Goal: Task Accomplishment & Management: Manage account settings

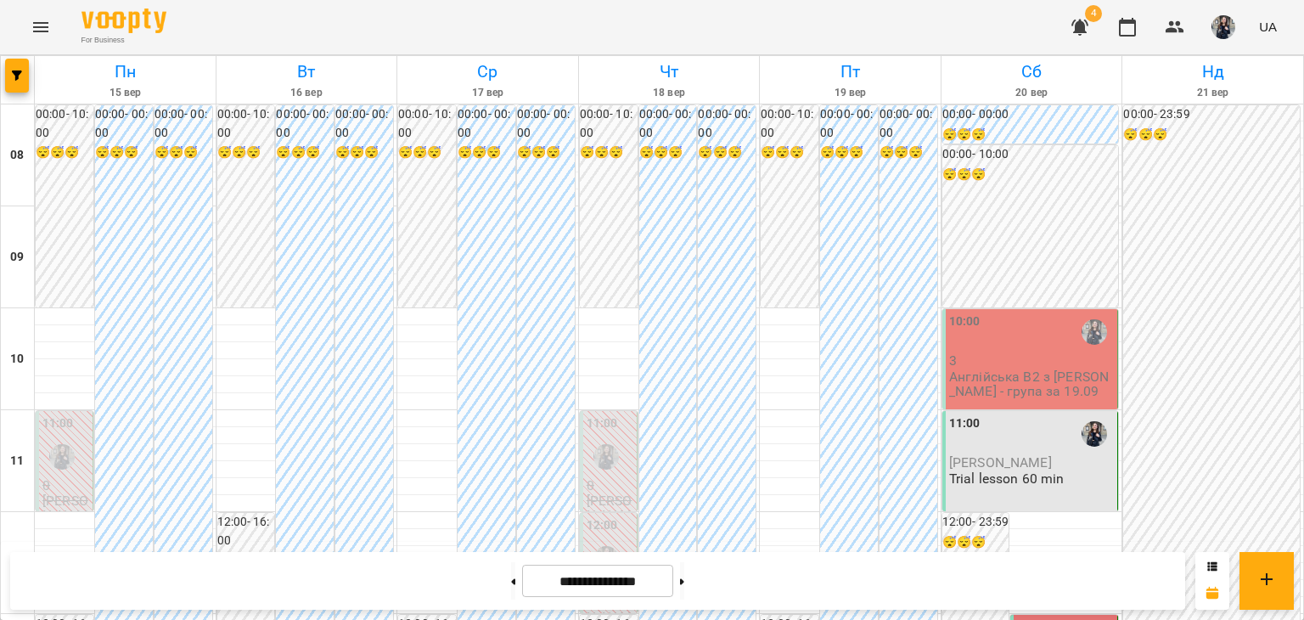
click at [1042, 377] on p "Англійська B2 з [PERSON_NAME] - група за 19.09" at bounding box center [1031, 384] width 165 height 30
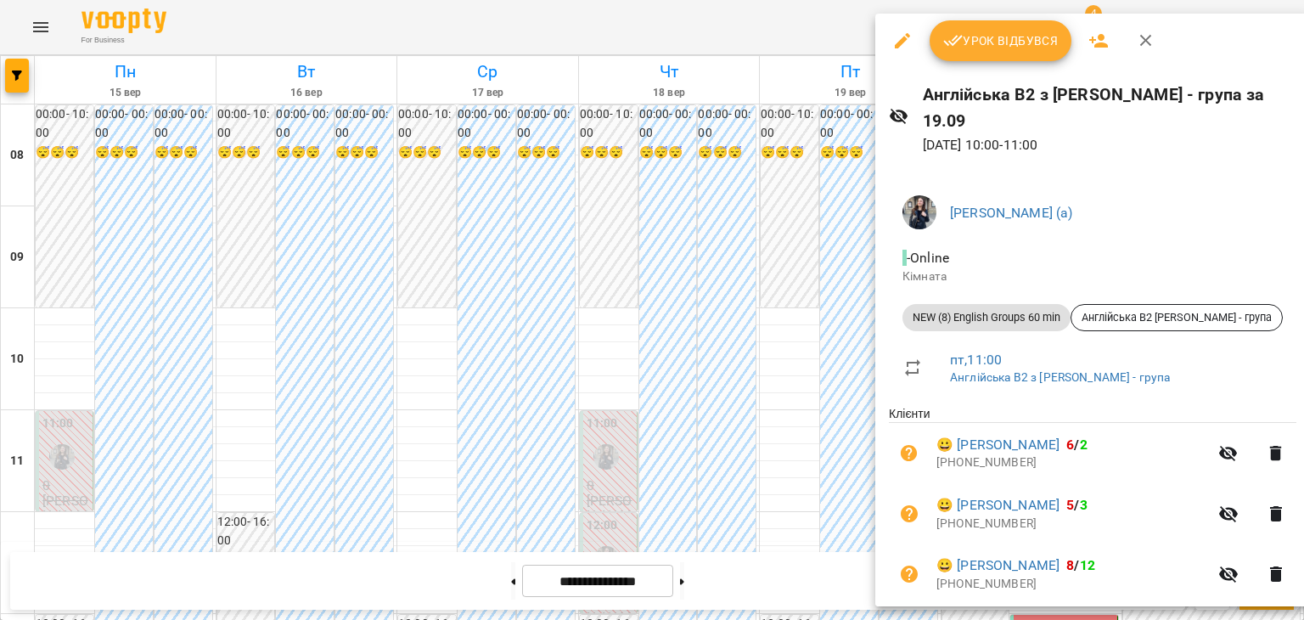
click at [987, 33] on span "Урок відбувся" at bounding box center [1000, 41] width 115 height 20
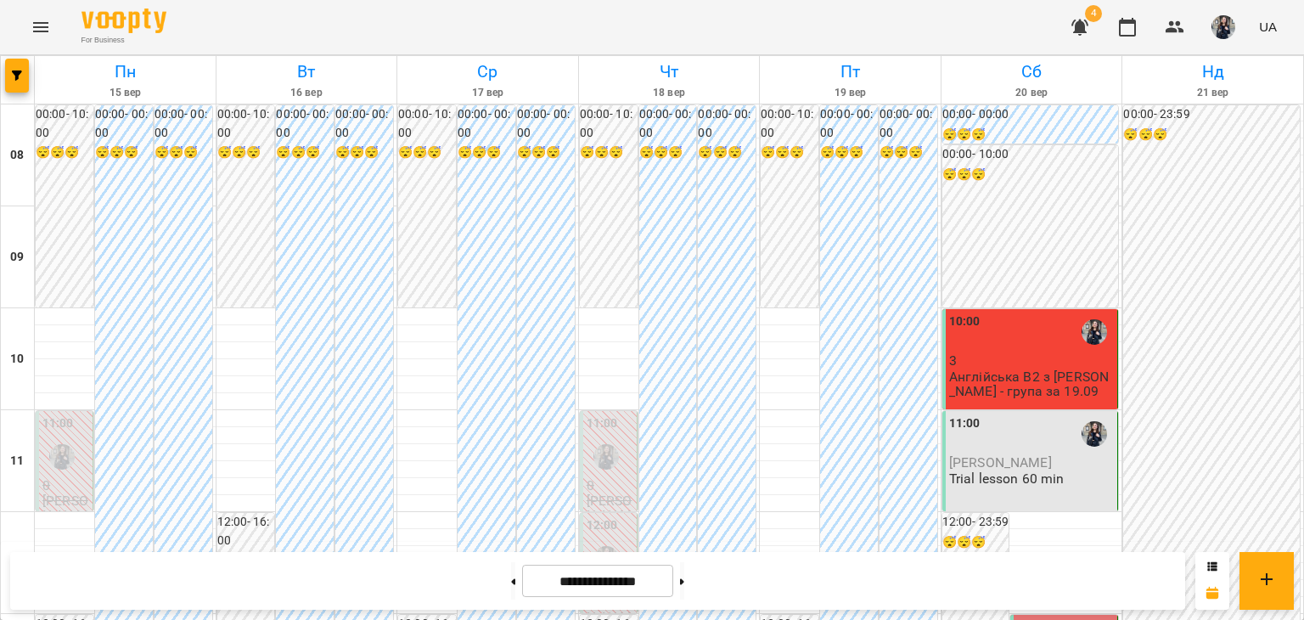
scroll to position [339, 0]
click at [1043, 411] on div "11:00 [PERSON_NAME] Trial lesson 60 min" at bounding box center [1030, 461] width 177 height 100
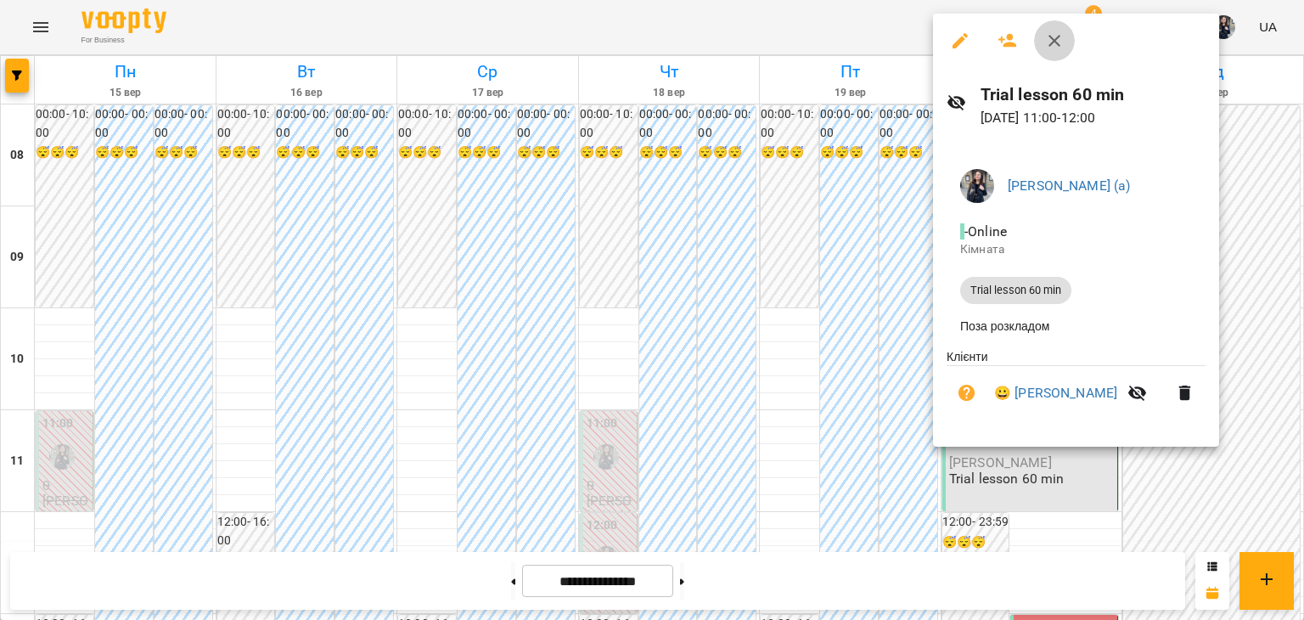
click at [1063, 42] on icon "button" at bounding box center [1054, 41] width 20 height 20
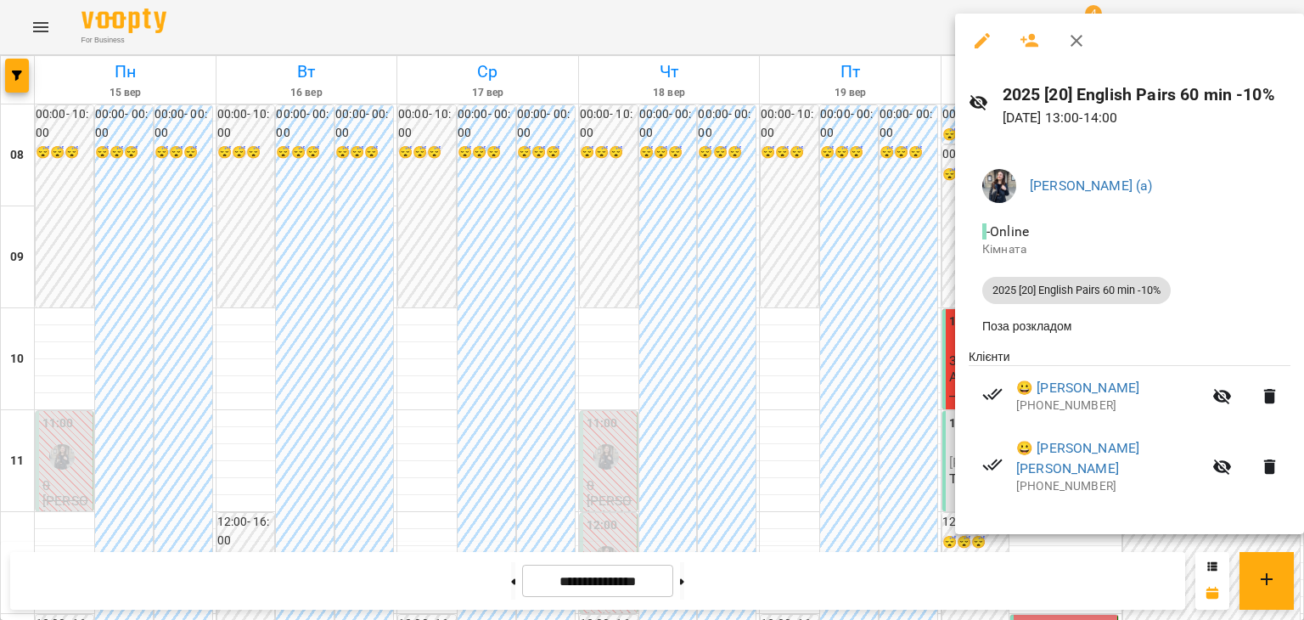
click at [1080, 37] on icon "button" at bounding box center [1076, 41] width 12 height 12
